Goal: Information Seeking & Learning: Understand process/instructions

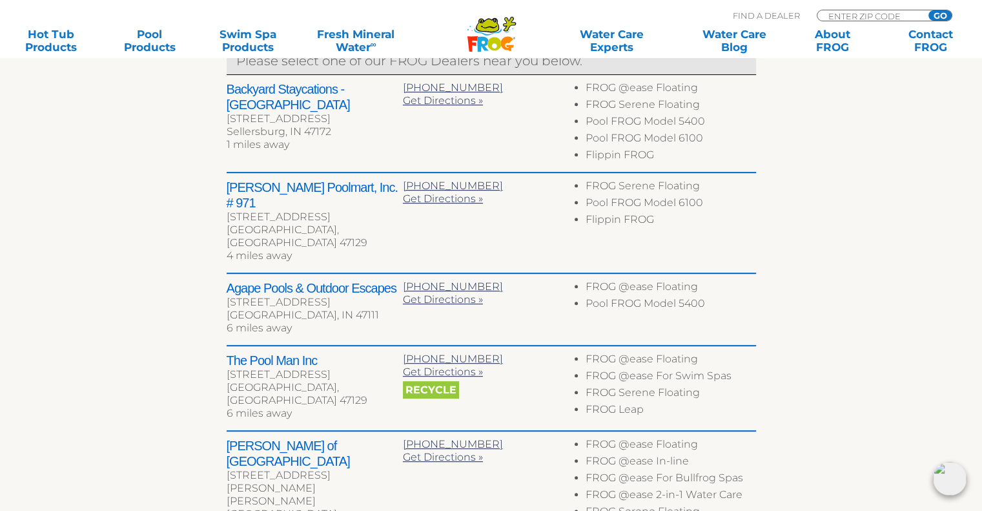
scroll to position [333, 0]
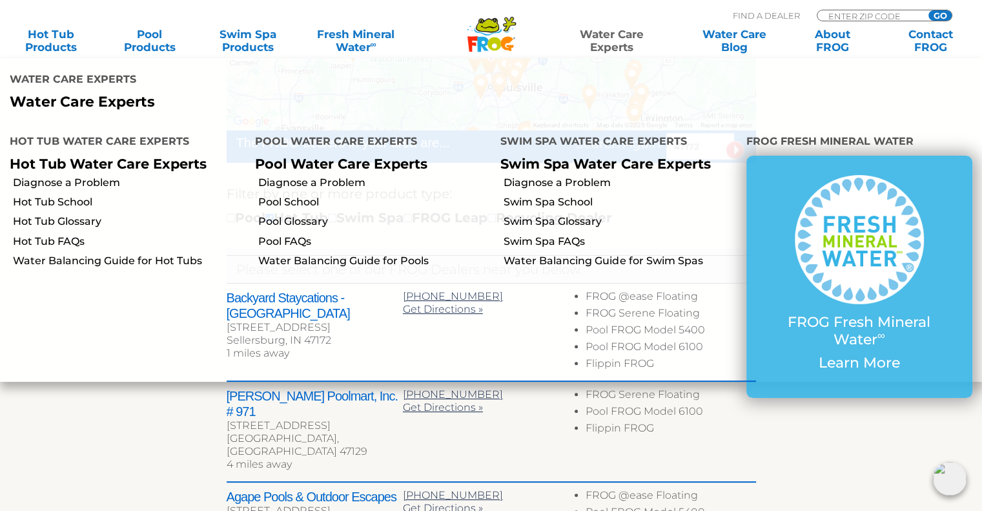
click at [516, 32] on li "Water Care Experts Water Care Experts Water Care Experts Hot Tub Water Care Exp…" at bounding box center [587, 41] width 172 height 26
click at [503, 26] on icon at bounding box center [509, 24] width 13 height 15
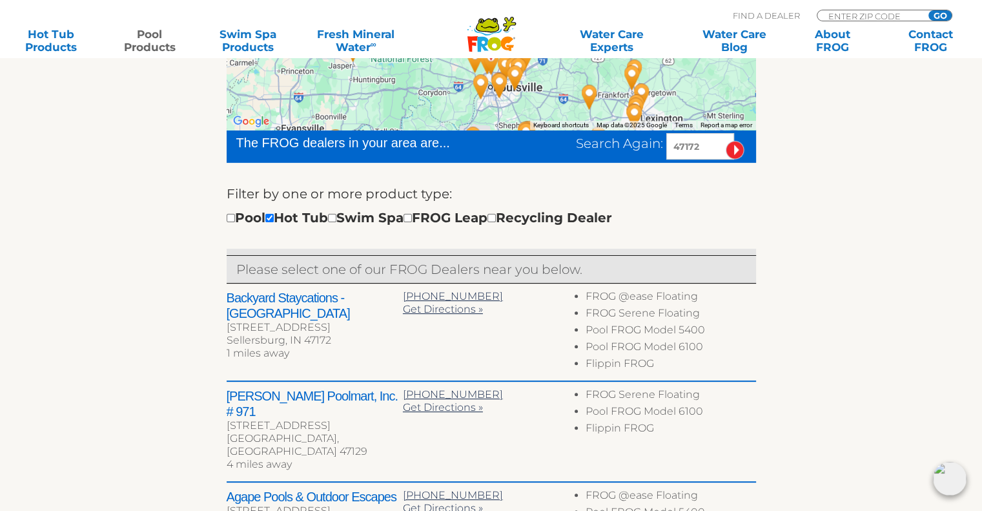
click at [164, 39] on link "Pool Products" at bounding box center [149, 41] width 76 height 26
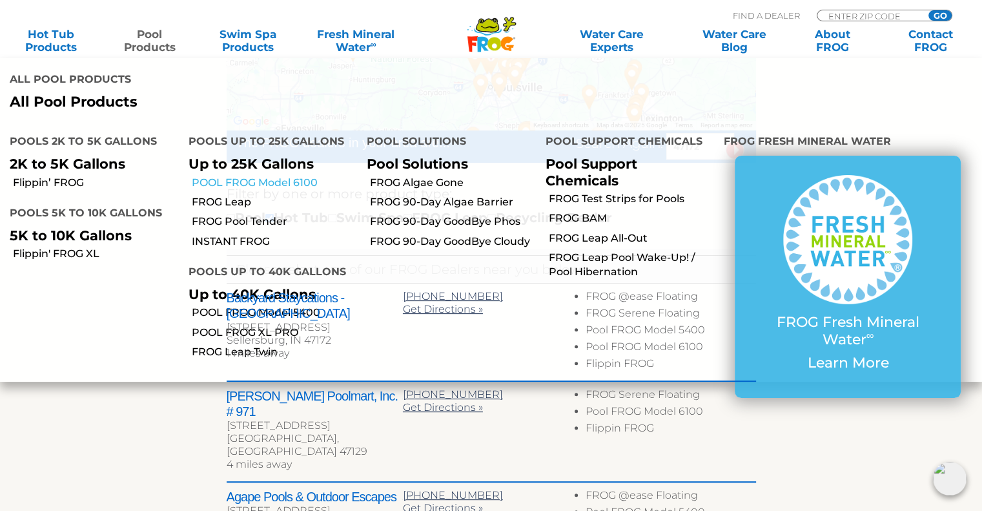
click at [279, 176] on link "POOL FROG Model 6100" at bounding box center [275, 183] width 166 height 14
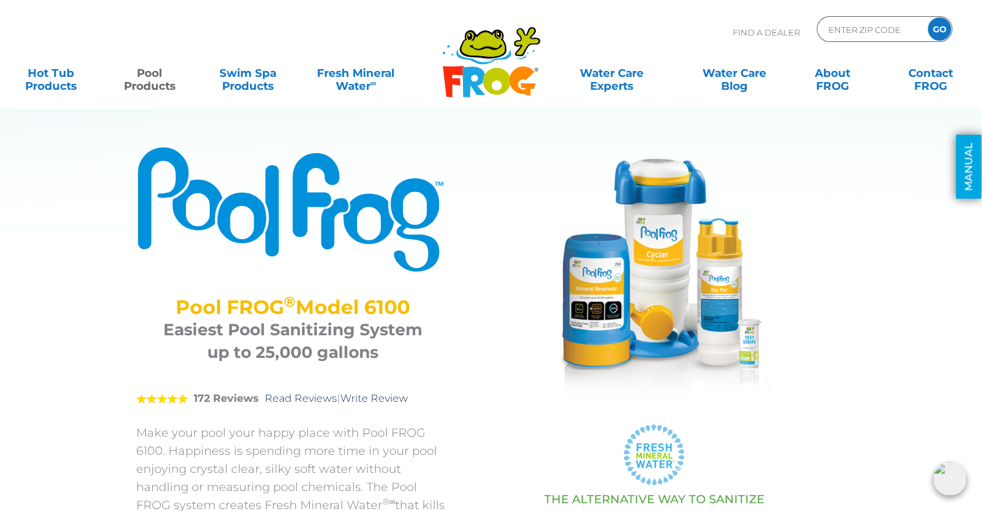
click at [969, 172] on link "MANUAL" at bounding box center [968, 167] width 25 height 64
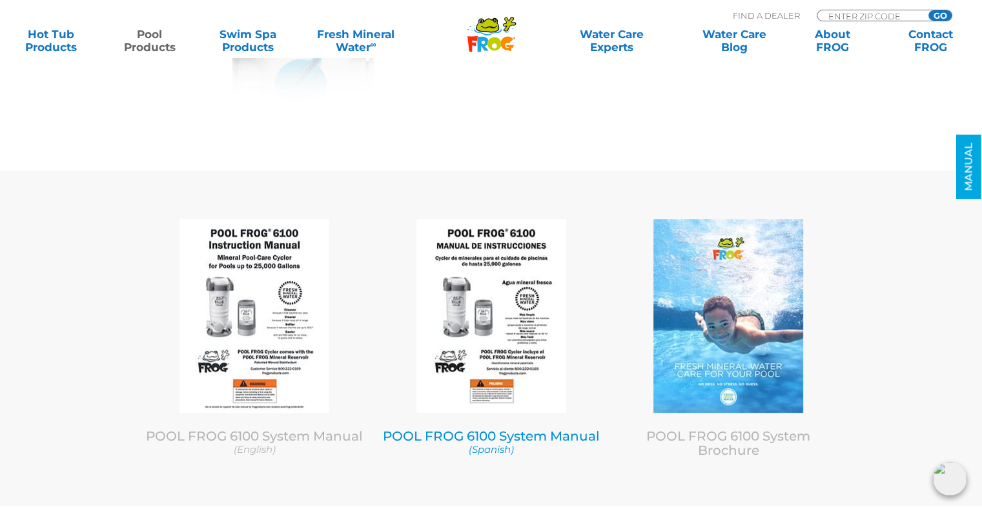
scroll to position [5572, 0]
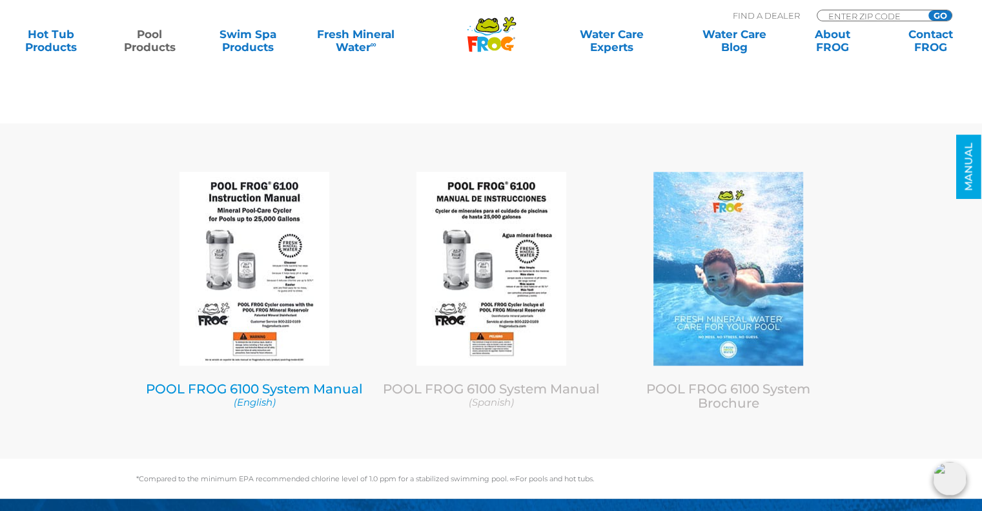
click at [313, 381] on link "POOL FROG 6100 System Manual (English)" at bounding box center [254, 395] width 217 height 28
click at [280, 381] on link "POOL FROG 6100 System Manual (English)" at bounding box center [254, 395] width 217 height 28
